Goal: Information Seeking & Learning: Stay updated

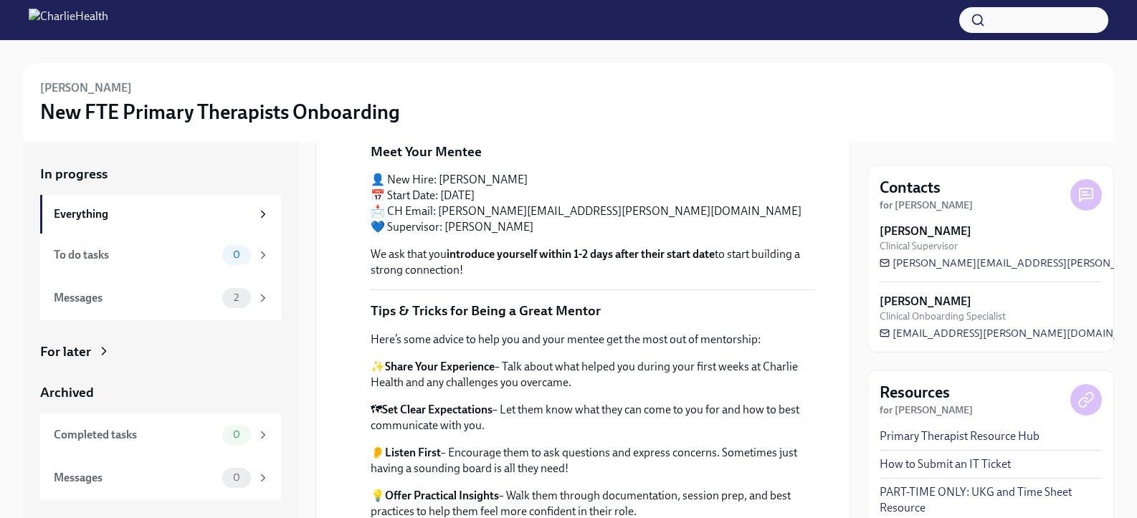
scroll to position [129, 0]
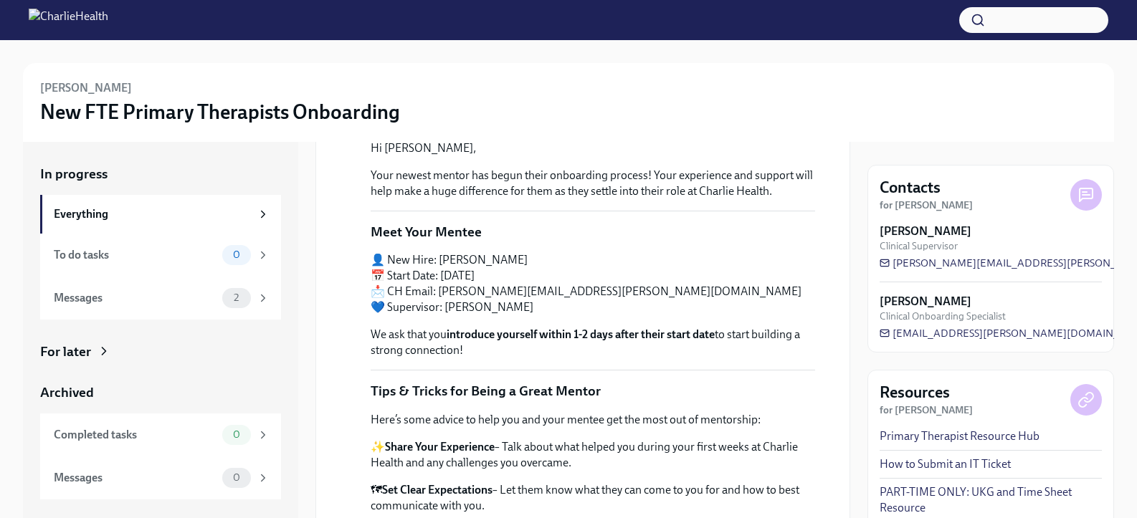
click at [655, 301] on p "👤 New Hire: [PERSON_NAME] 📅 Start Date: [DATE] 📩 CH Email: [PERSON_NAME][EMAIL_…" at bounding box center [593, 283] width 445 height 63
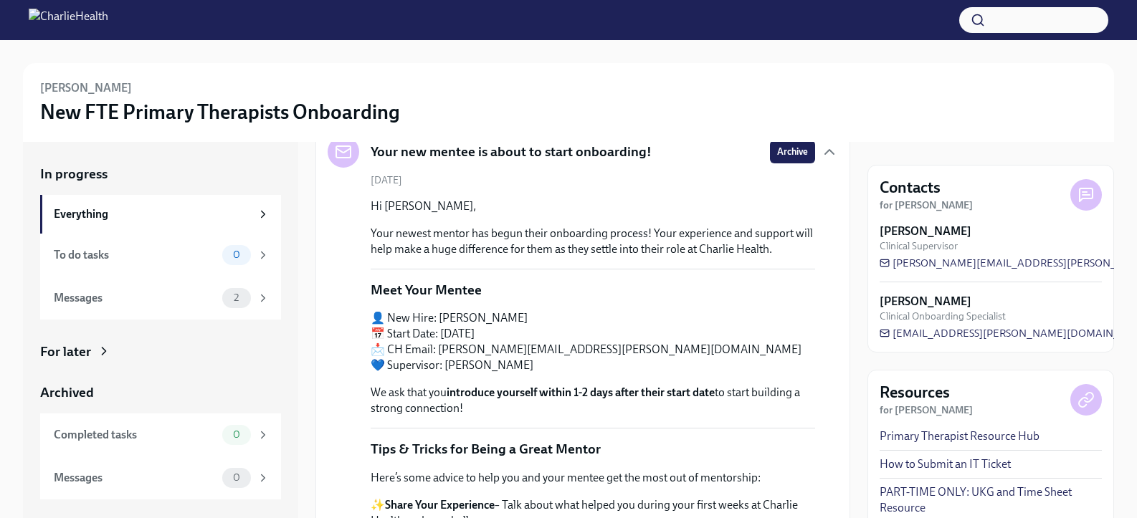
scroll to position [28, 0]
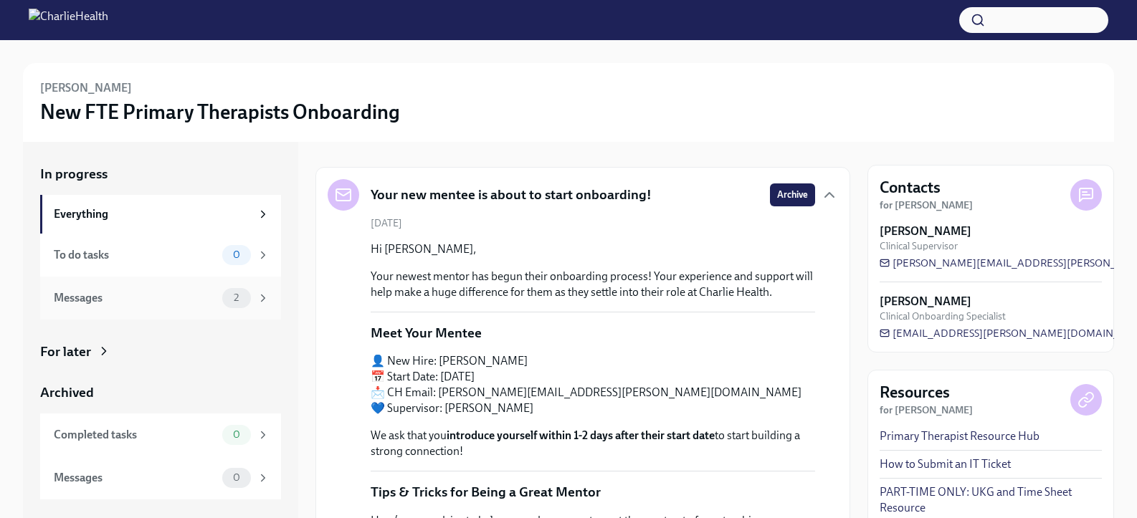
click at [194, 295] on div "Messages" at bounding box center [135, 298] width 163 height 16
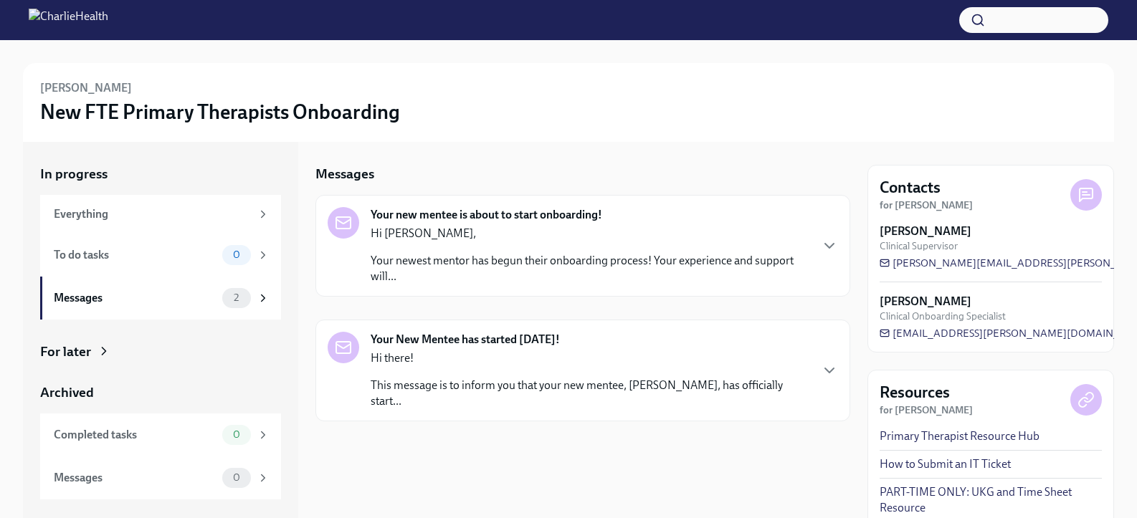
click at [554, 378] on p "This message is to inform you that your new mentee, [PERSON_NAME], has official…" at bounding box center [590, 394] width 439 height 32
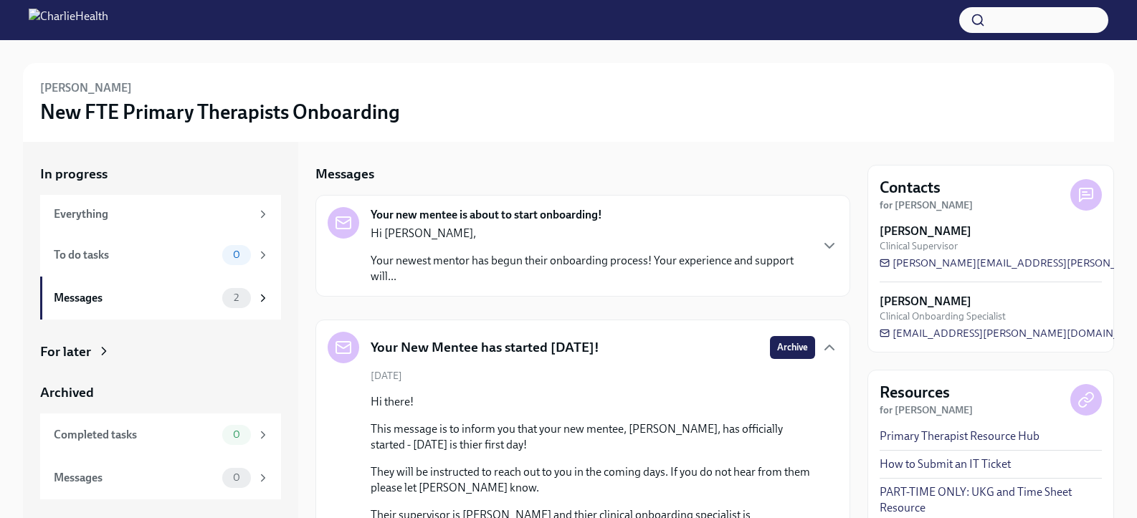
click at [523, 262] on p "Your newest mentor has begun their onboarding process! Your experience and supp…" at bounding box center [590, 269] width 439 height 32
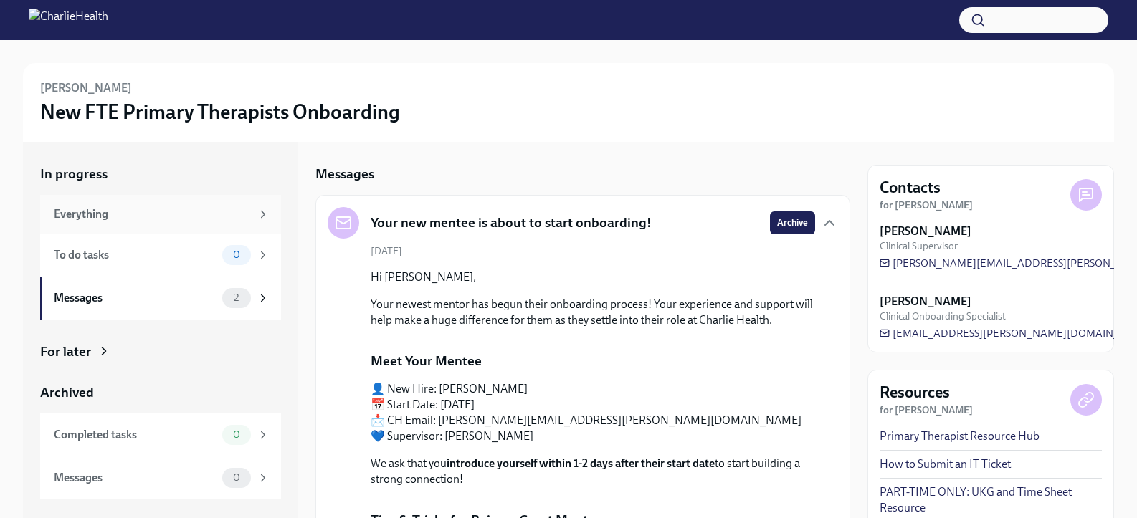
click at [174, 214] on div "Everything" at bounding box center [152, 215] width 197 height 16
click at [194, 209] on div "Everything" at bounding box center [152, 215] width 197 height 16
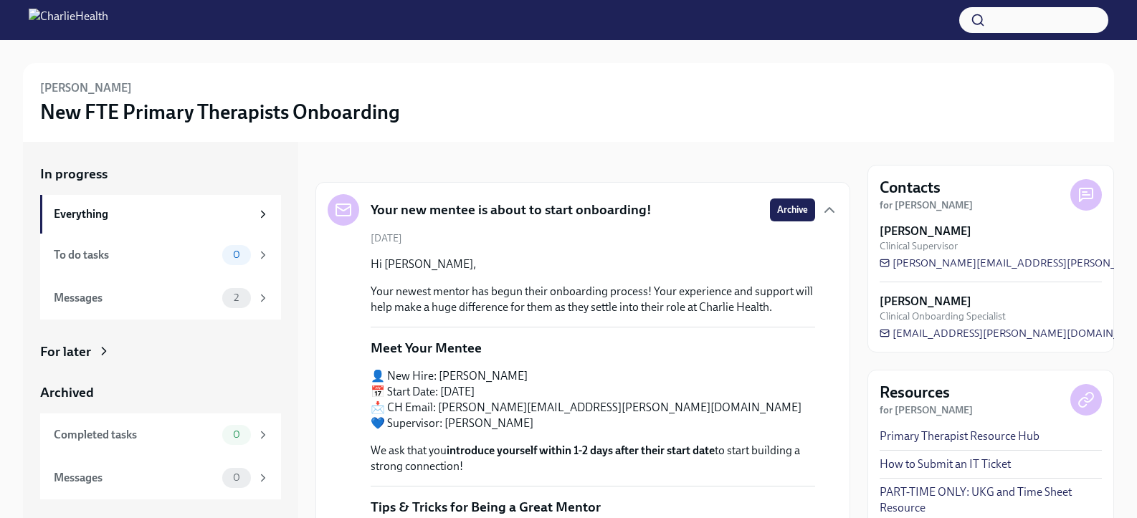
scroll to position [85, 0]
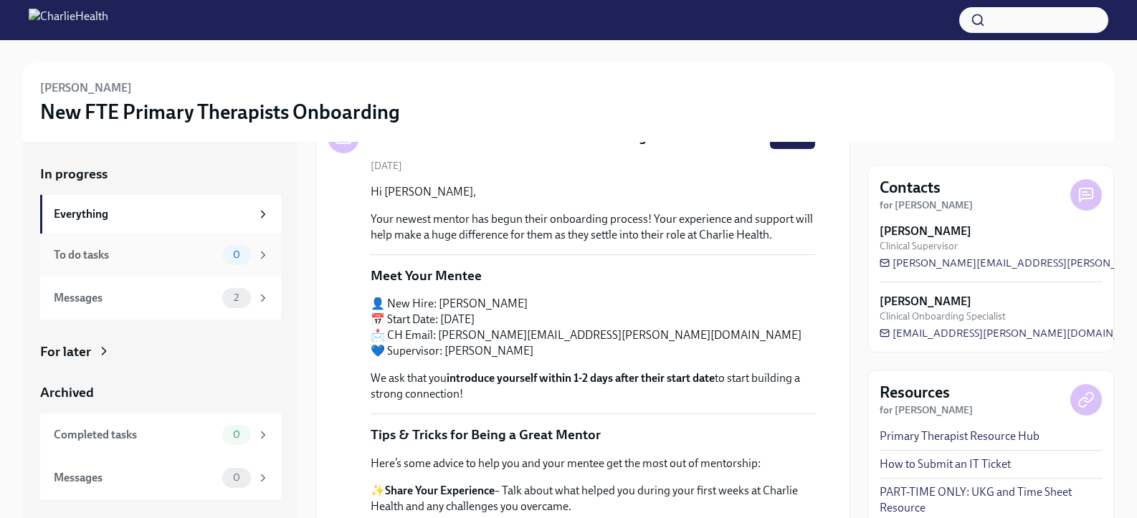
click at [251, 255] on div "0" at bounding box center [245, 255] width 47 height 20
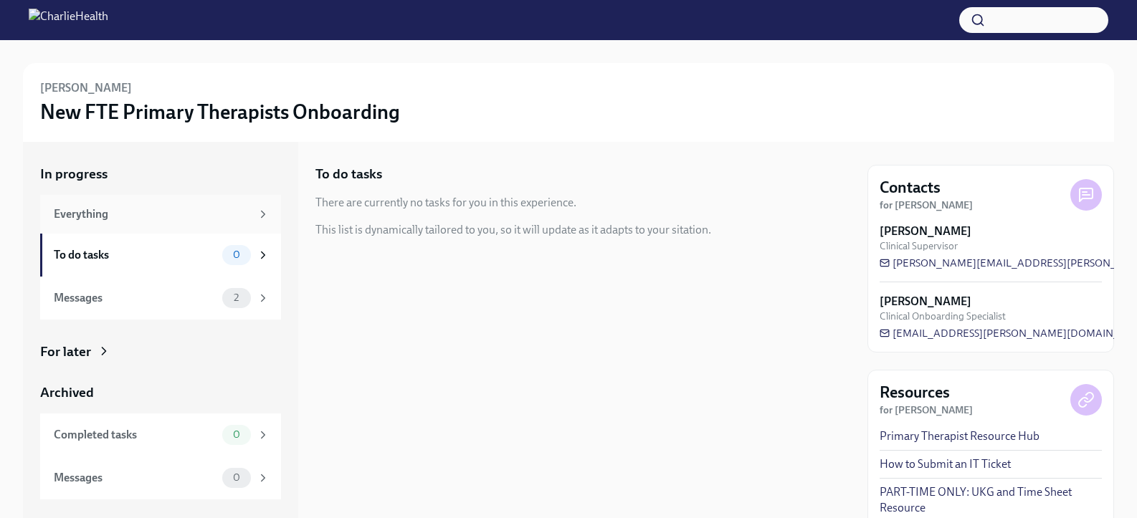
click at [164, 216] on div "Everything" at bounding box center [152, 215] width 197 height 16
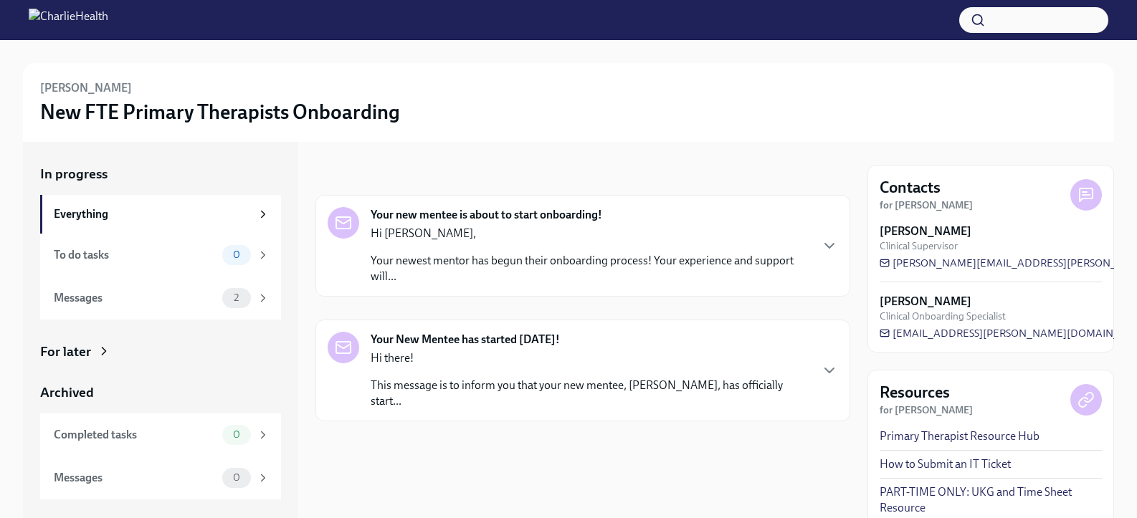
click at [612, 255] on p "Your newest mentor has begun their onboarding process! Your experience and supp…" at bounding box center [590, 269] width 439 height 32
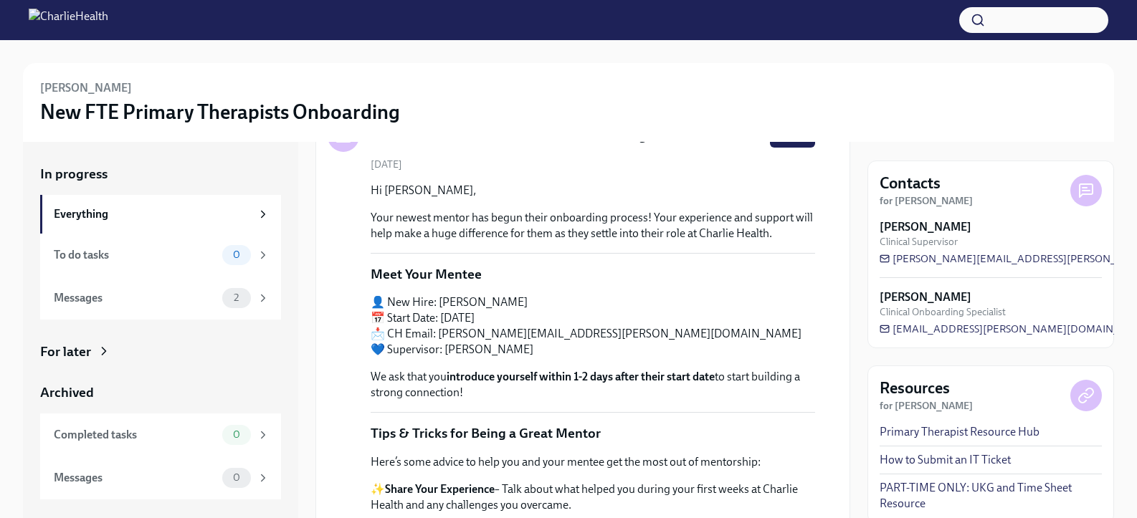
scroll to position [10, 0]
